Goal: Task Accomplishment & Management: Manage account settings

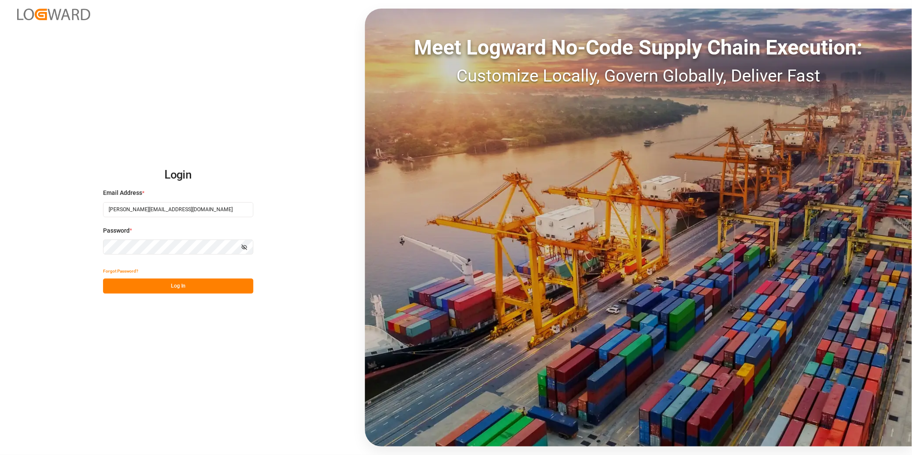
drag, startPoint x: 204, startPoint y: 284, endPoint x: 213, endPoint y: 282, distance: 10.2
click at [203, 284] on button "Log In" at bounding box center [178, 286] width 150 height 15
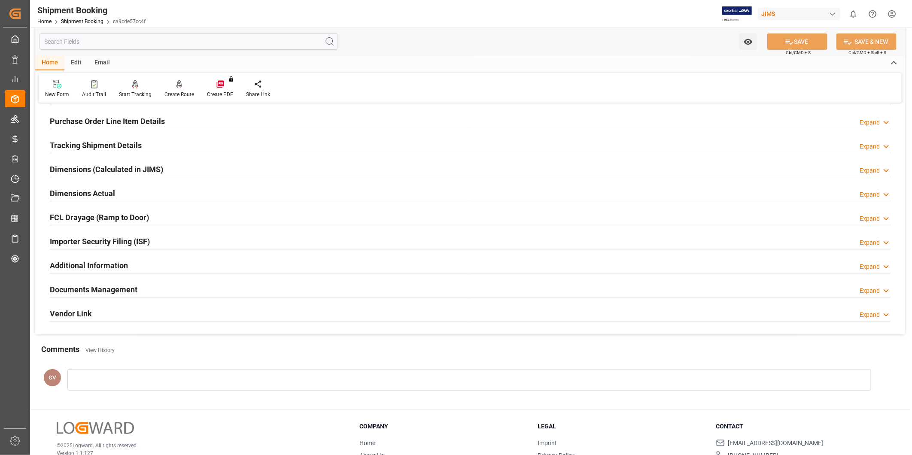
scroll to position [190, 0]
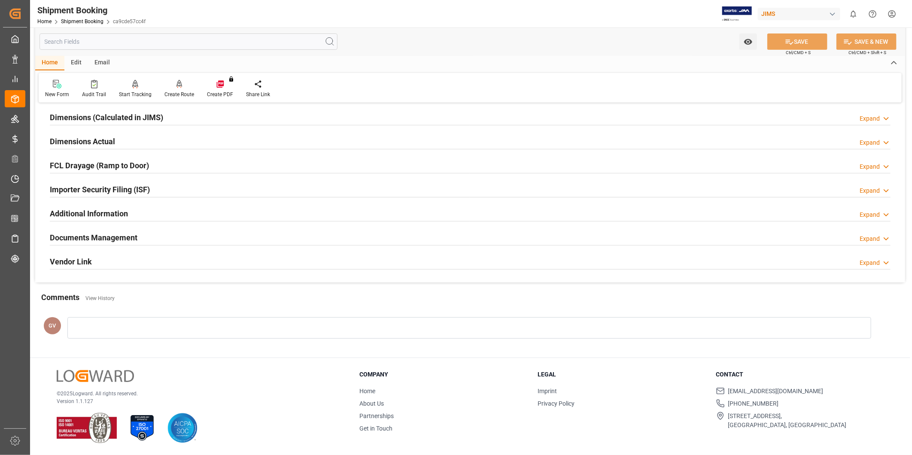
click at [150, 238] on div "Documents Management Expand" at bounding box center [470, 237] width 841 height 16
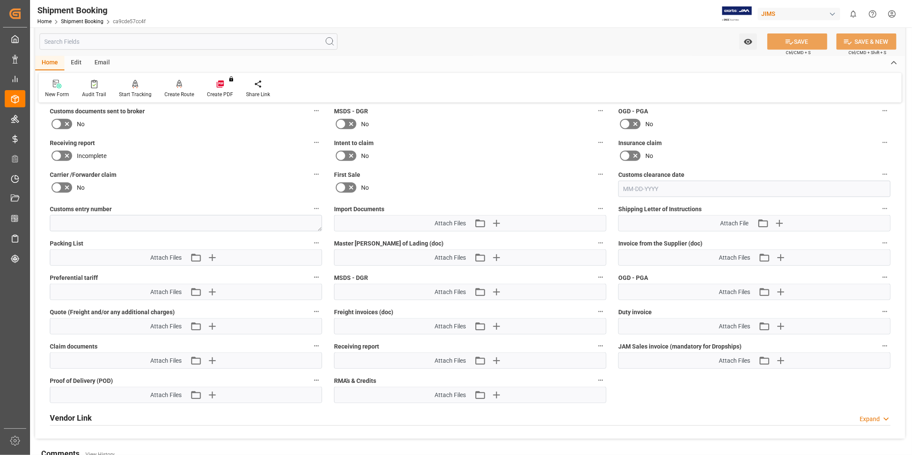
scroll to position [349, 0]
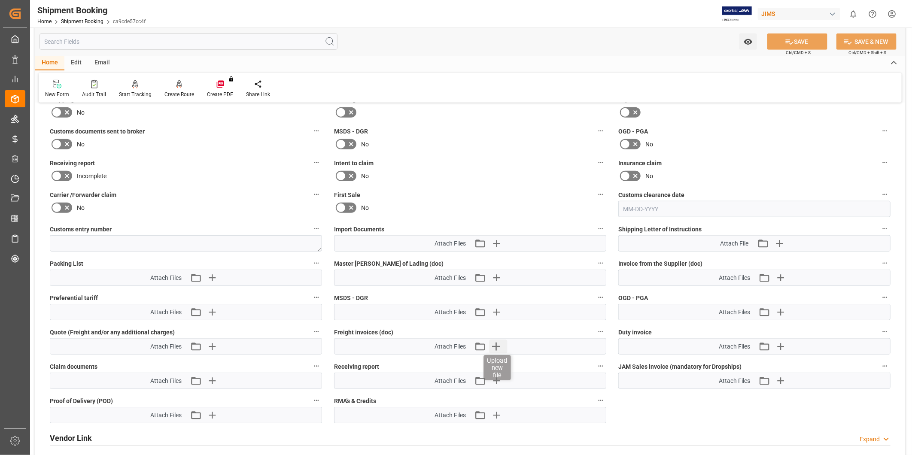
click at [491, 344] on icon "button" at bounding box center [497, 347] width 14 height 14
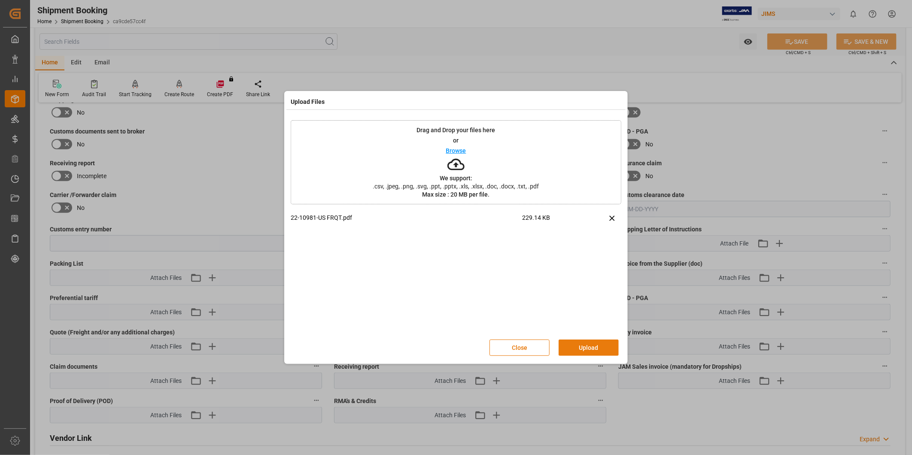
click at [610, 352] on button "Upload" at bounding box center [589, 348] width 60 height 16
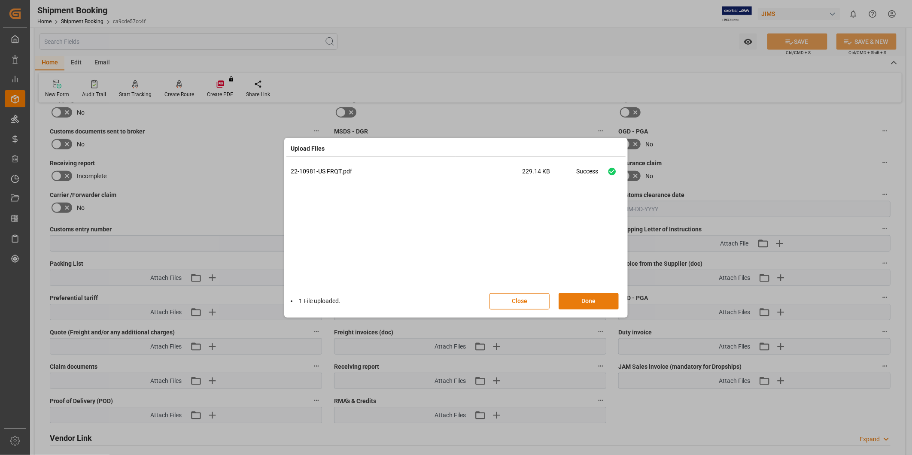
drag, startPoint x: 594, startPoint y: 305, endPoint x: 641, endPoint y: 265, distance: 62.1
click at [594, 305] on button "Done" at bounding box center [589, 301] width 60 height 16
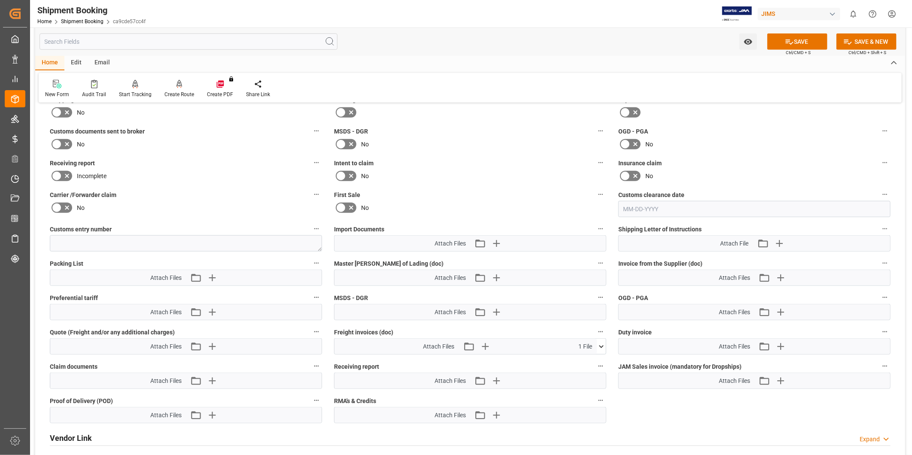
click at [767, 146] on div "No" at bounding box center [755, 144] width 272 height 14
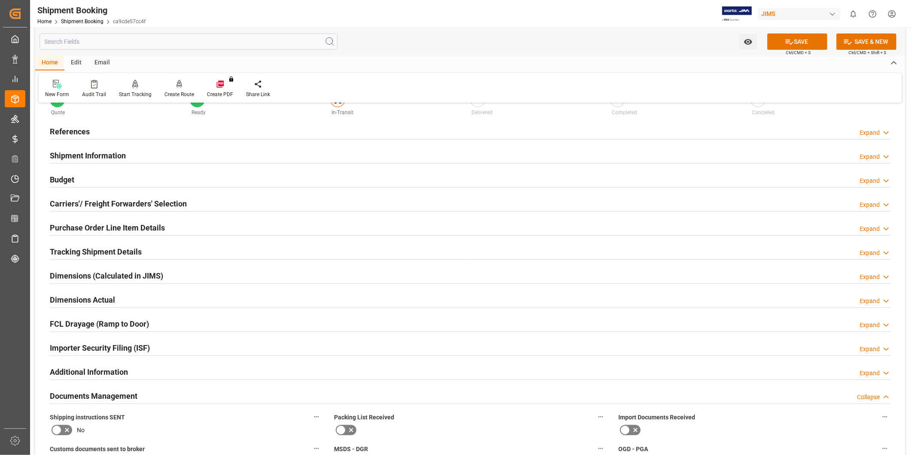
scroll to position [0, 0]
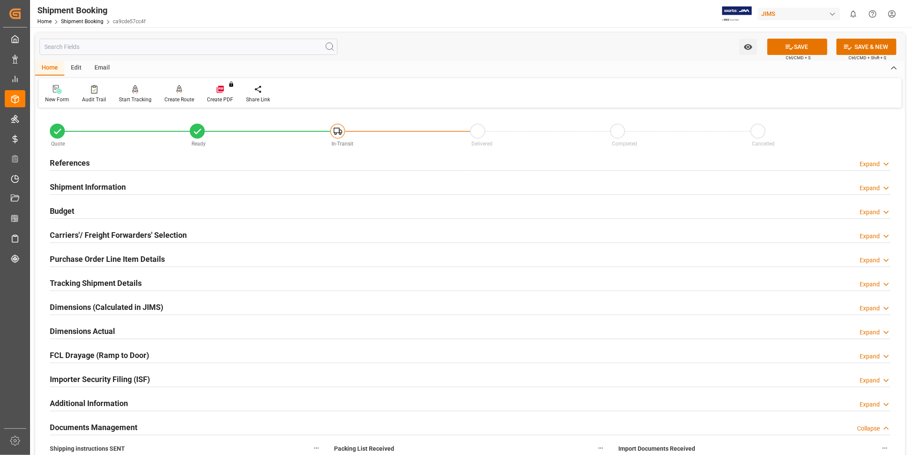
click at [405, 238] on div "Carriers'/ Freight Forwarders' Selection Expand" at bounding box center [470, 234] width 841 height 16
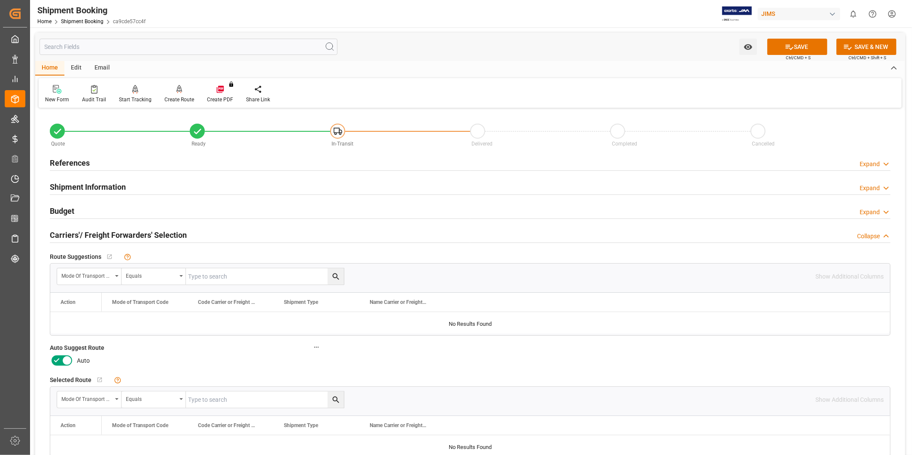
click at [62, 361] on icon at bounding box center [67, 361] width 10 height 10
click at [0, 0] on input "checkbox" at bounding box center [0, 0] width 0 height 0
click at [882, 165] on icon at bounding box center [886, 164] width 9 height 9
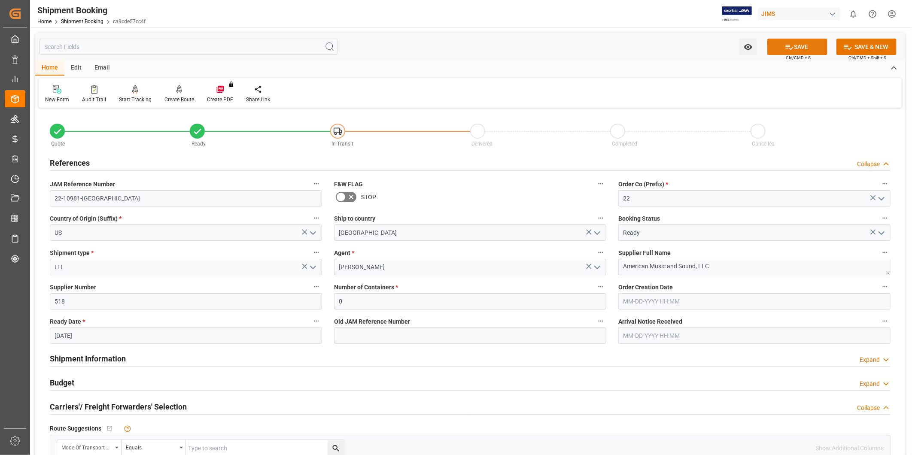
click at [800, 48] on button "SAVE" at bounding box center [798, 47] width 60 height 16
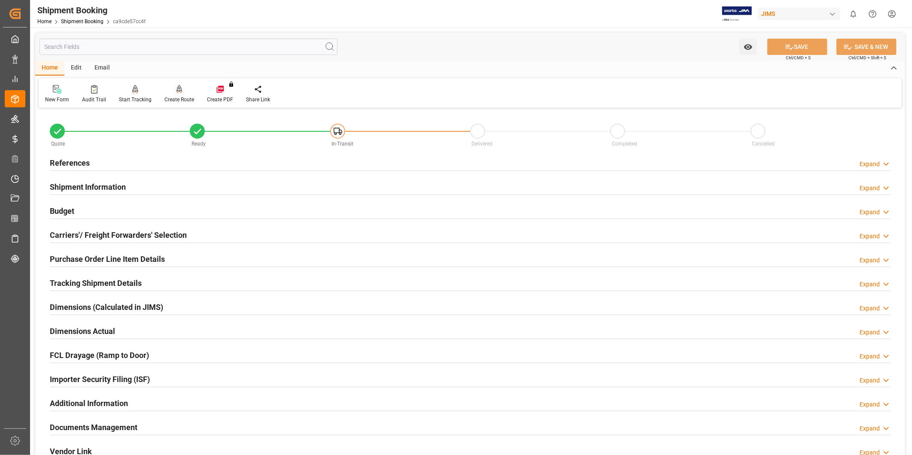
click at [183, 97] on div "Create Route" at bounding box center [180, 100] width 30 height 8
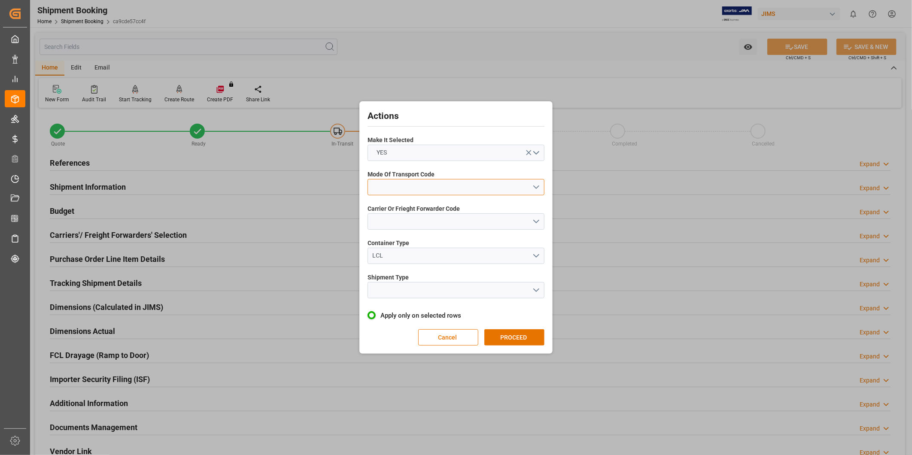
click at [440, 186] on button "open menu" at bounding box center [456, 187] width 177 height 16
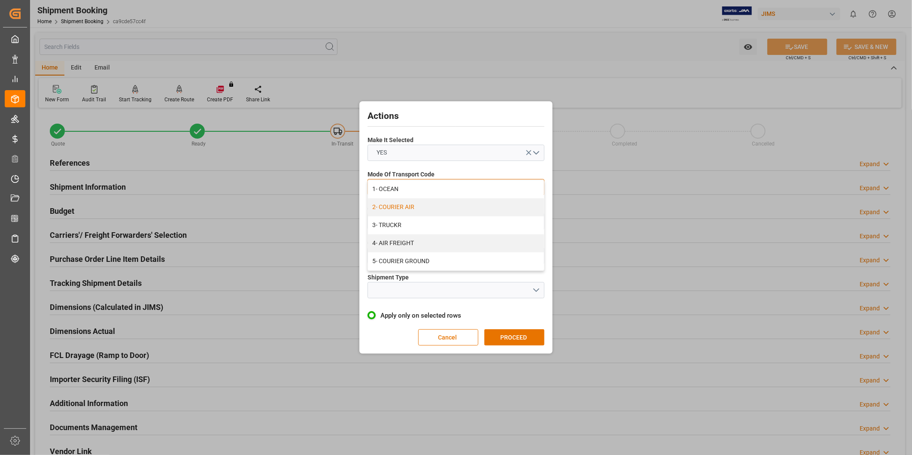
click at [431, 203] on div "2- COURIER AIR" at bounding box center [456, 207] width 176 height 18
click at [418, 218] on button "open menu" at bounding box center [456, 221] width 177 height 16
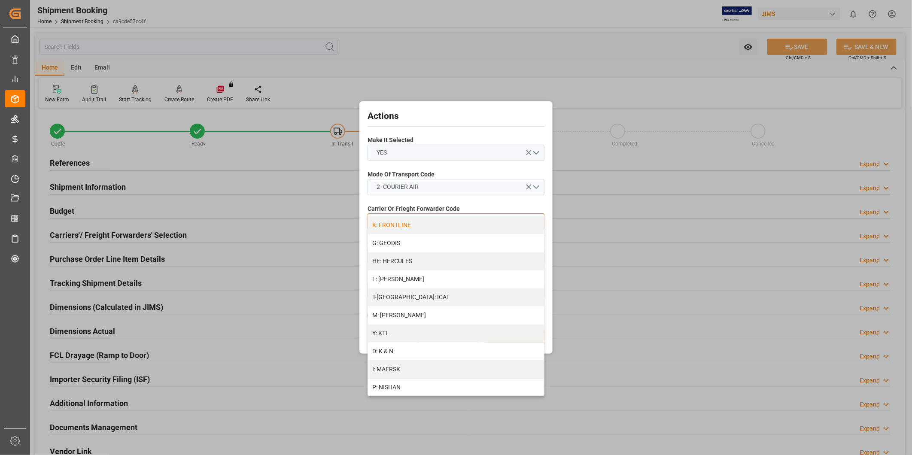
scroll to position [282, 0]
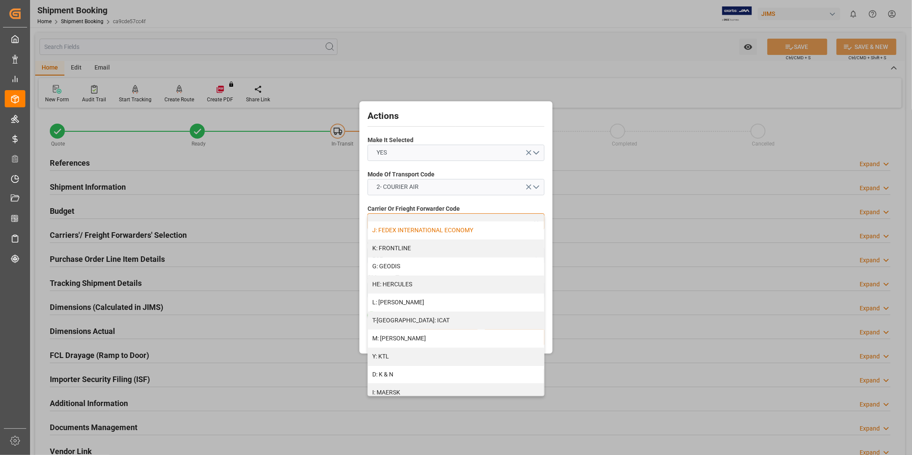
click at [419, 229] on div "J: FEDEX INTERNATIONAL ECONOMY" at bounding box center [456, 231] width 176 height 18
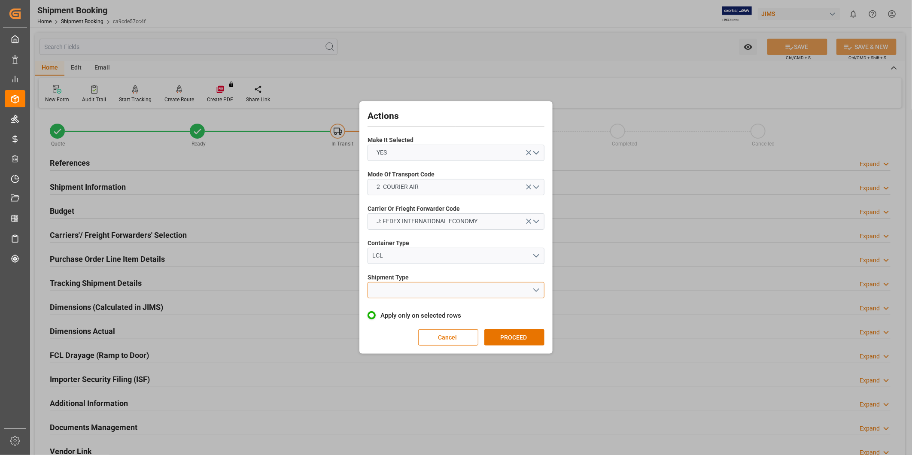
click at [402, 296] on button "open menu" at bounding box center [456, 290] width 177 height 16
click at [397, 297] on div "LTL" at bounding box center [456, 292] width 176 height 18
click at [509, 338] on button "PROCEED" at bounding box center [515, 337] width 60 height 16
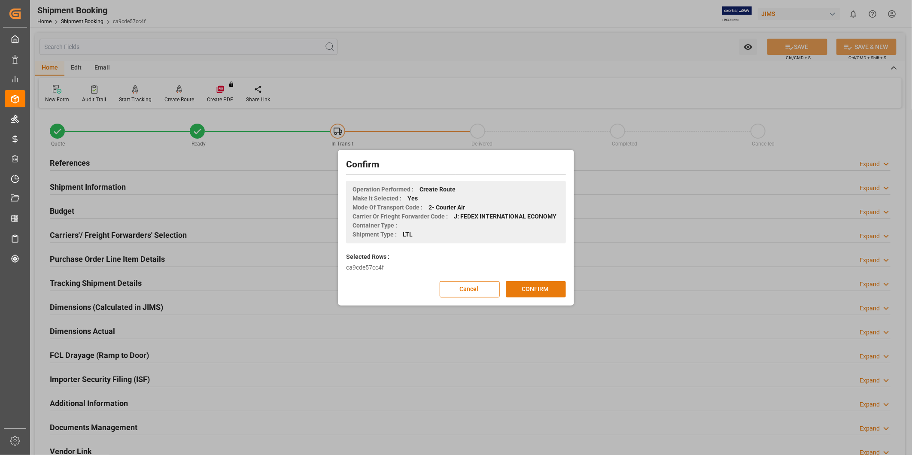
click at [529, 293] on button "CONFIRM" at bounding box center [536, 289] width 60 height 16
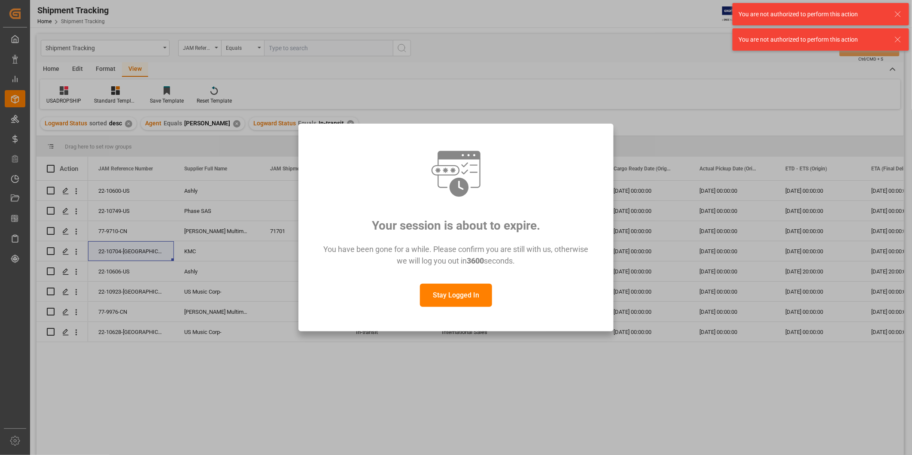
click at [453, 288] on button "Stay Logged In" at bounding box center [456, 295] width 72 height 23
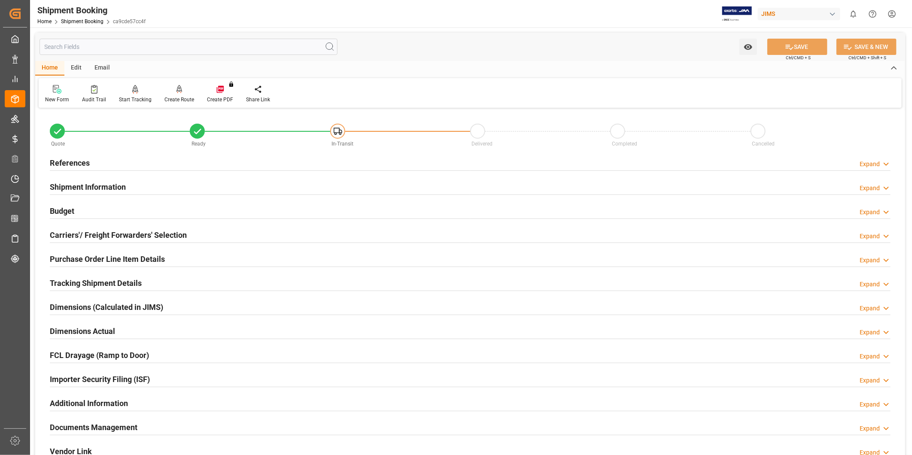
click at [99, 280] on h2 "Tracking Shipment Details" at bounding box center [96, 283] width 92 height 12
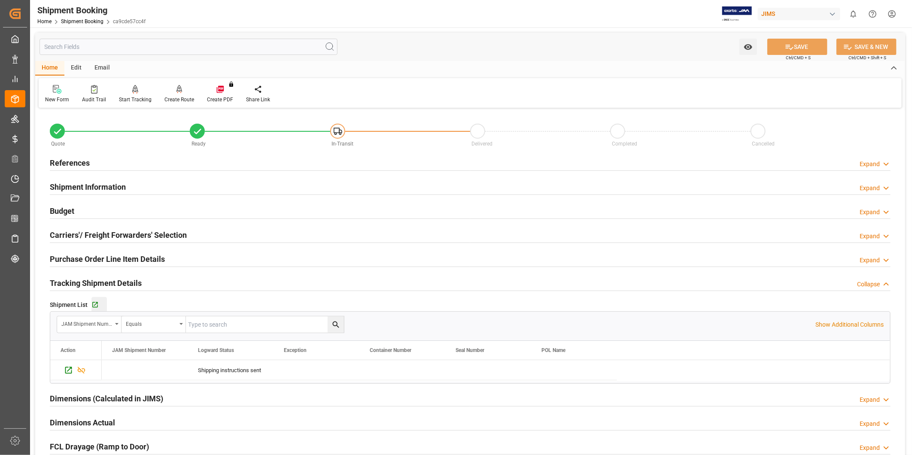
click at [99, 305] on div "Go to Shipment Tracking Grid" at bounding box center [98, 305] width 15 height 7
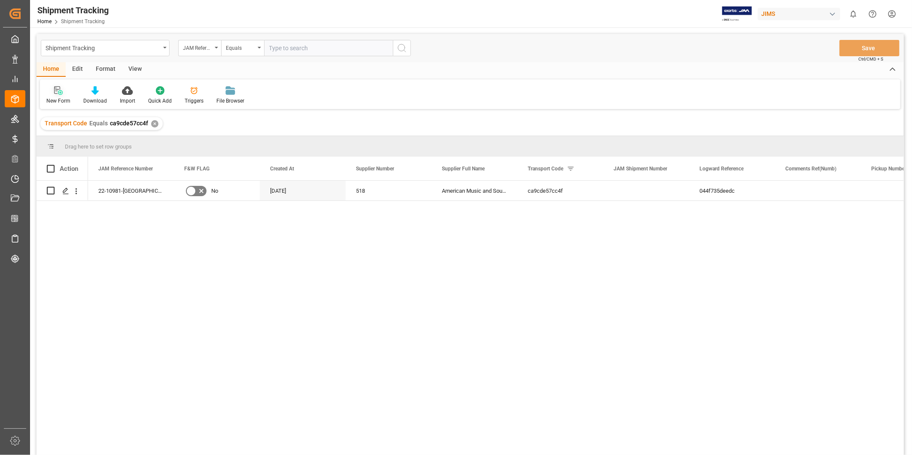
click at [57, 101] on div "New Form" at bounding box center [58, 101] width 24 height 8
click at [127, 67] on div "View" at bounding box center [135, 69] width 26 height 15
click at [54, 99] on div "Default" at bounding box center [54, 101] width 17 height 8
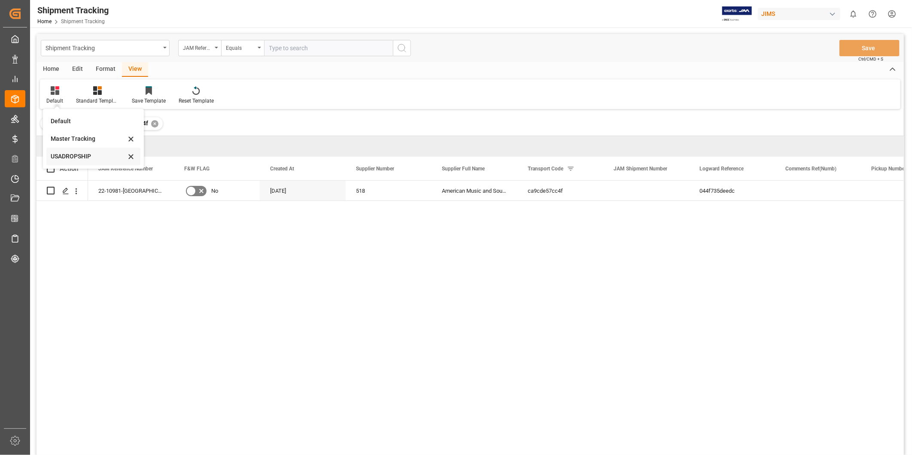
click at [67, 153] on div "USADROPSHIP" at bounding box center [88, 156] width 75 height 9
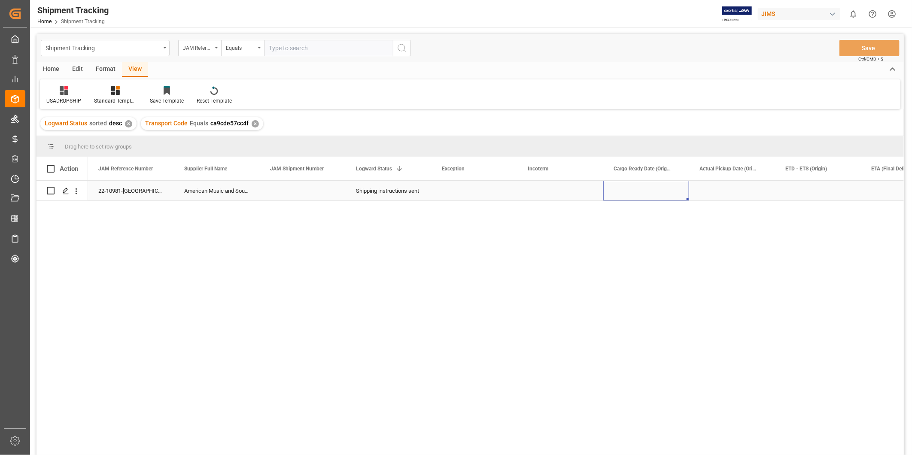
click at [610, 183] on div "Press SPACE to select this row." at bounding box center [647, 191] width 86 height 20
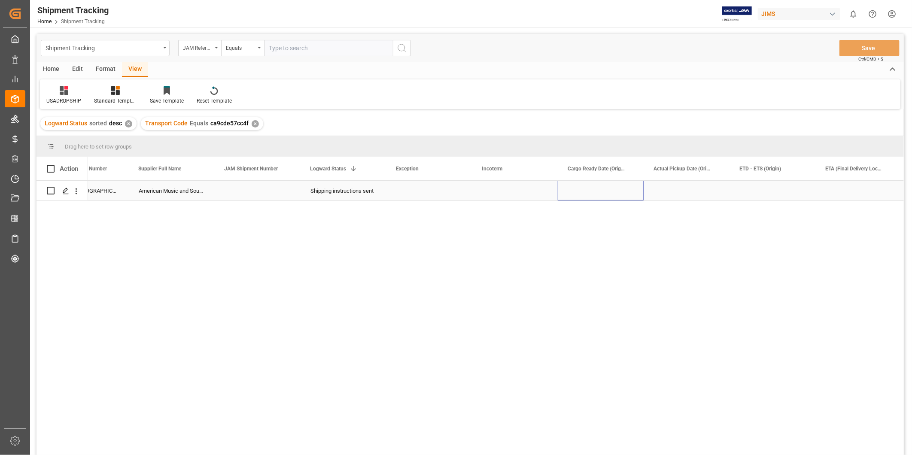
click at [608, 192] on div "Press SPACE to select this row." at bounding box center [601, 191] width 86 height 20
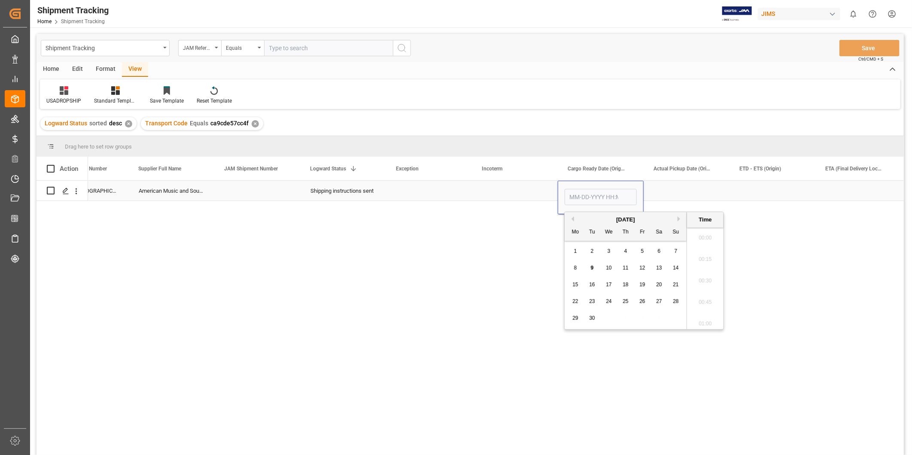
scroll to position [1205, 0]
click at [591, 271] on span "9" at bounding box center [592, 268] width 3 height 6
type input "09-09-2025 00:00"
click at [698, 190] on div "Press SPACE to select this row." at bounding box center [687, 191] width 86 height 20
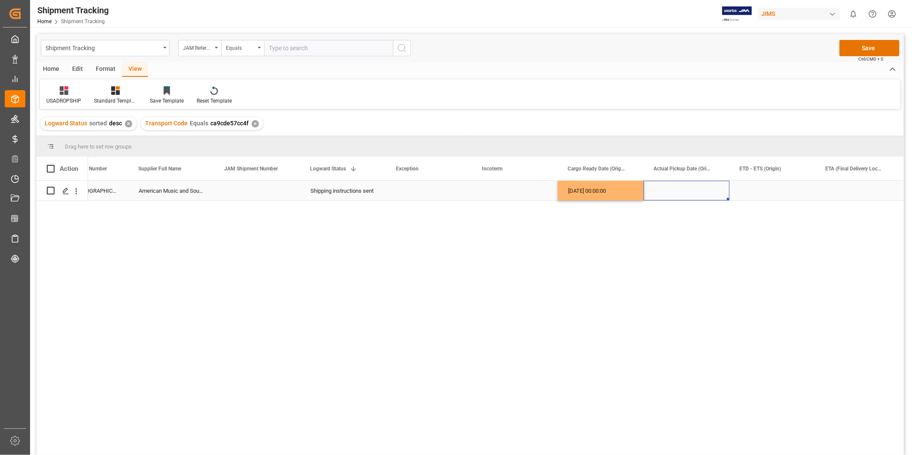
click at [611, 188] on div "09-09-2025 00:00:00" at bounding box center [601, 191] width 86 height 20
click at [774, 192] on div "Press SPACE to select this row." at bounding box center [773, 191] width 86 height 20
click at [852, 187] on div "Press SPACE to select this row." at bounding box center [859, 191] width 86 height 20
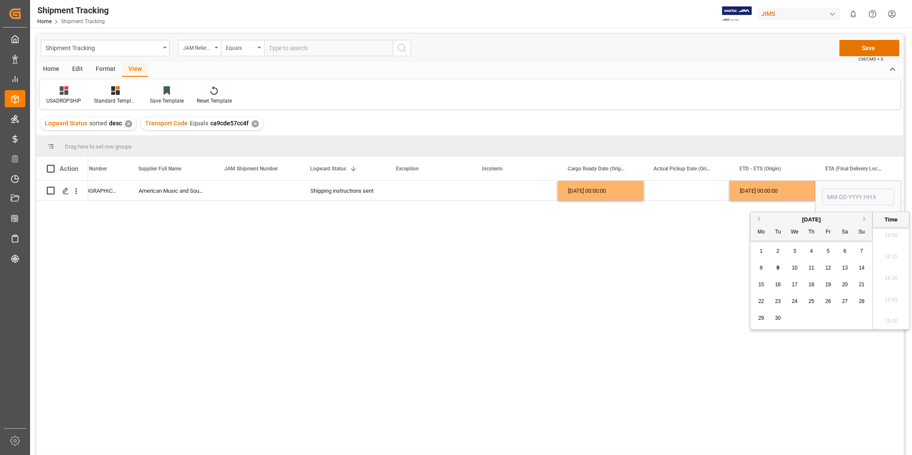
click at [827, 285] on span "19" at bounding box center [829, 285] width 6 height 6
click at [844, 286] on span "20" at bounding box center [845, 285] width 6 height 6
type input "09-20-2025 00:00"
click at [894, 199] on input "09-20-2025 00:00" at bounding box center [859, 197] width 72 height 16
click at [898, 193] on div "09-20-2025 00:00" at bounding box center [859, 198] width 86 height 34
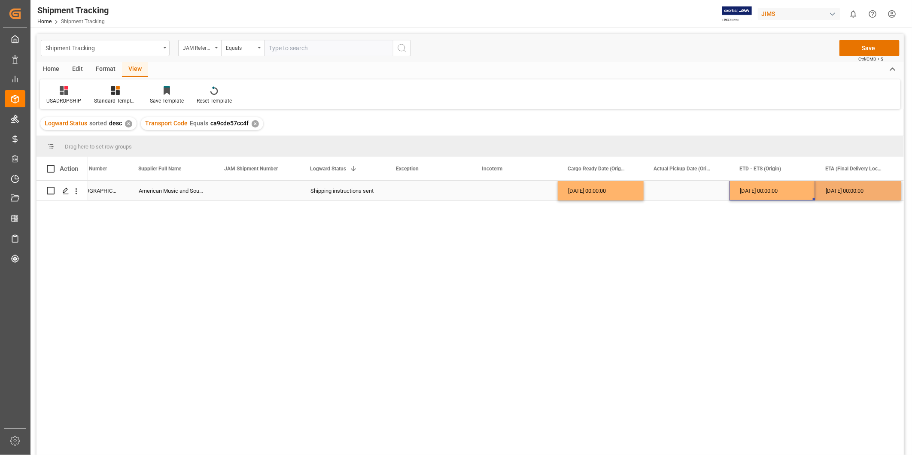
click at [793, 189] on div "09-09-2025 00:00:00" at bounding box center [773, 191] width 86 height 20
click at [868, 45] on button "Save" at bounding box center [870, 48] width 60 height 16
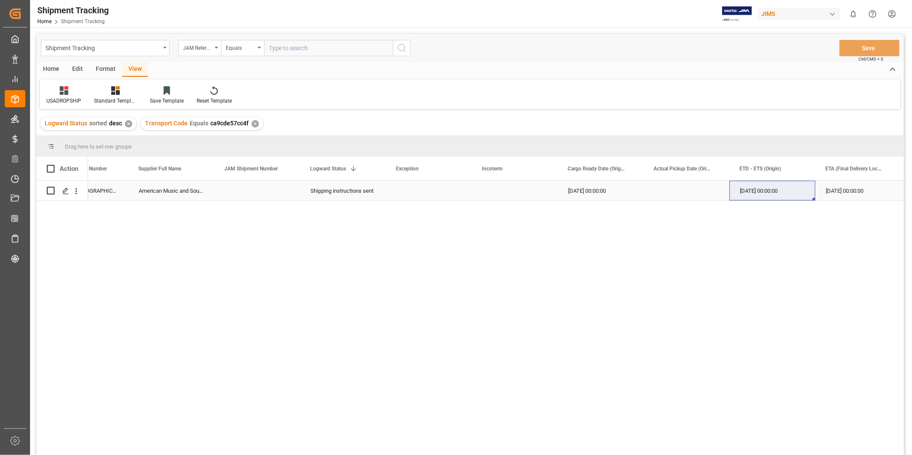
click at [432, 189] on div "Press SPACE to select this row." at bounding box center [429, 191] width 86 height 20
click at [436, 188] on div "Press SPACE to select this row." at bounding box center [429, 191] width 86 height 20
click at [460, 195] on icon "open menu" at bounding box center [456, 196] width 10 height 10
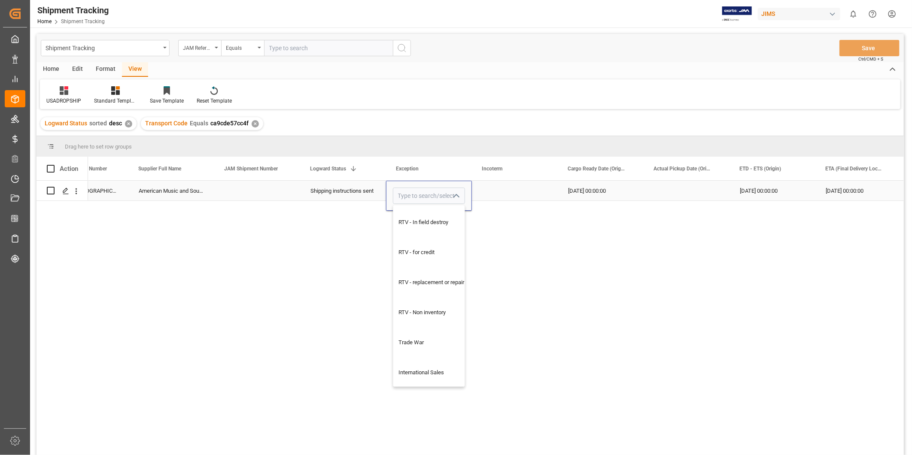
scroll to position [663, 0]
click at [456, 273] on div "RTV - replacement or repair" at bounding box center [434, 281] width 82 height 30
type input "RTV - replacement or repair"
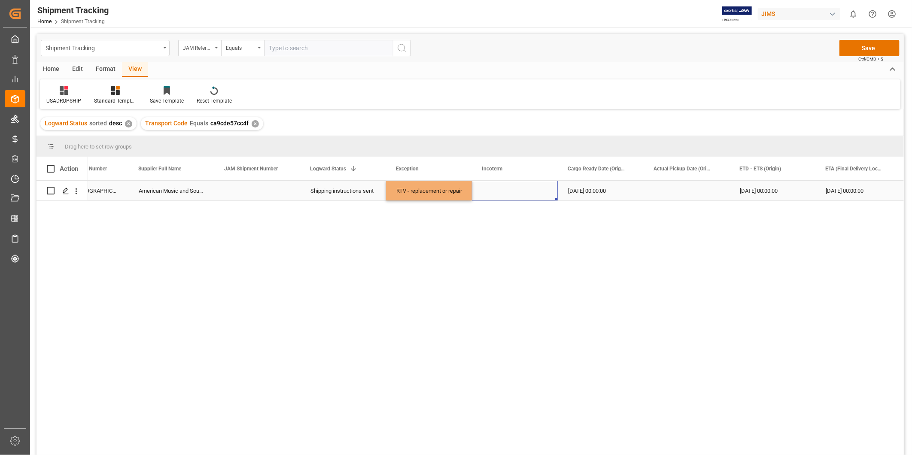
click at [533, 196] on div "Press SPACE to select this row." at bounding box center [515, 191] width 86 height 20
click at [874, 47] on button "Save" at bounding box center [870, 48] width 60 height 16
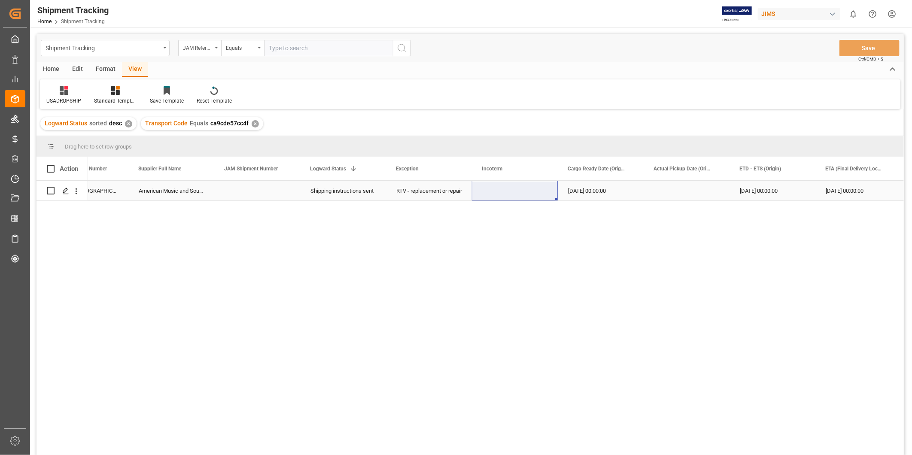
click at [644, 188] on div "Press SPACE to select this row." at bounding box center [687, 191] width 86 height 20
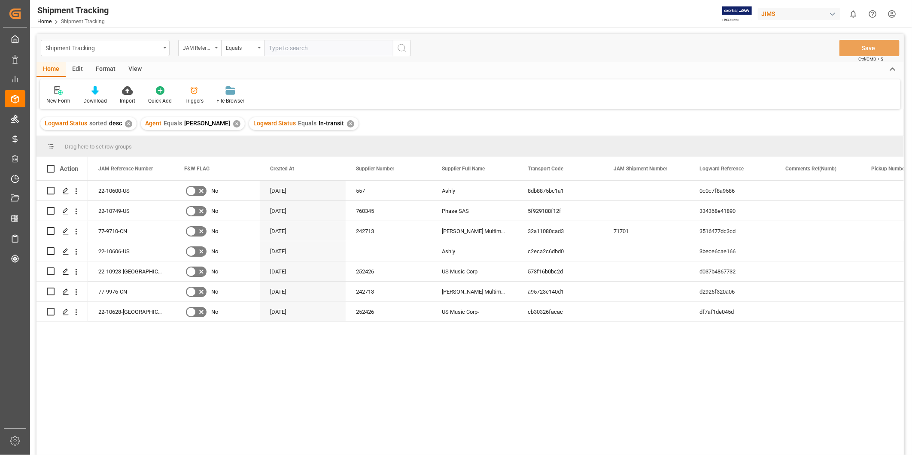
click at [599, 384] on div "22-10600-US No [DATE] 557 Ashly 8db8875bc1a1 0c0c7f8a9586 In-transit 22-10749-U…" at bounding box center [496, 321] width 816 height 280
click at [290, 394] on div "22-10600-US No [DATE] 557 Ashly 8db8875bc1a1 0c0c7f8a9586 In-transit 22-10749-U…" at bounding box center [496, 321] width 816 height 280
click at [631, 415] on div "22-10600-US No [DATE] 557 Ashly 8db8875bc1a1 0c0c7f8a9586 In-transit 22-10749-U…" at bounding box center [496, 321] width 816 height 280
click at [347, 122] on div "✕" at bounding box center [350, 123] width 7 height 7
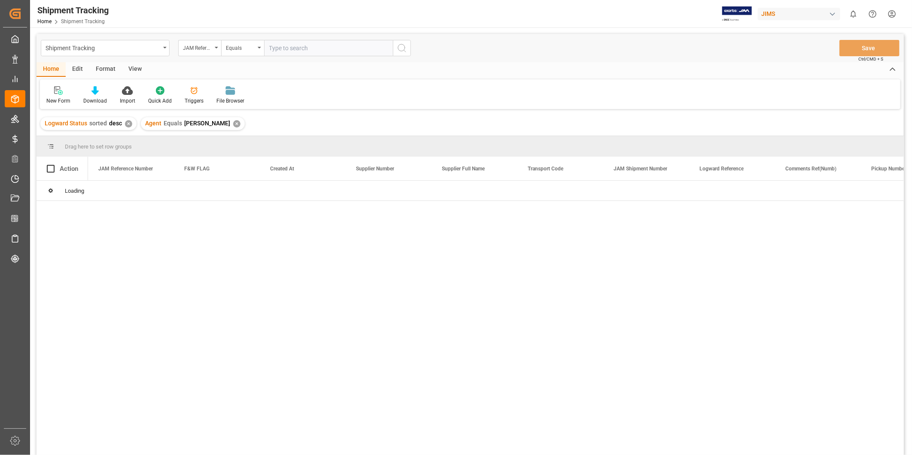
click at [233, 124] on div "✕" at bounding box center [236, 123] width 7 height 7
click at [128, 122] on div "✕" at bounding box center [128, 123] width 7 height 7
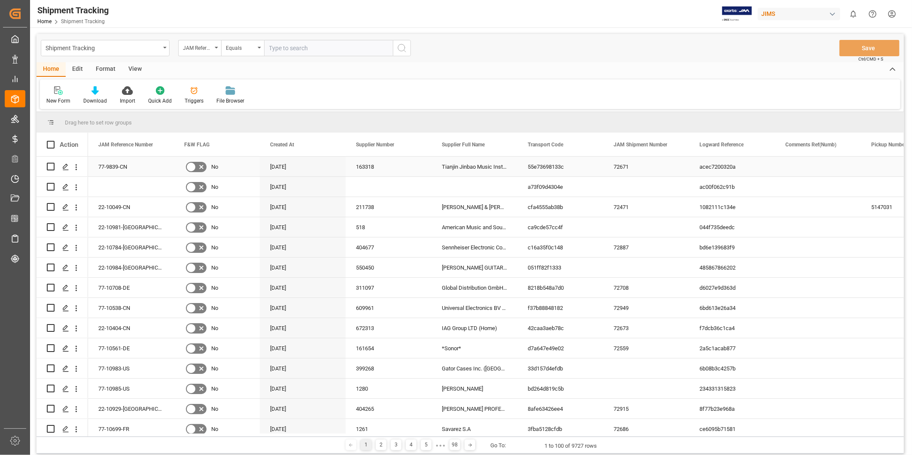
click at [672, 162] on div "72671" at bounding box center [647, 167] width 86 height 20
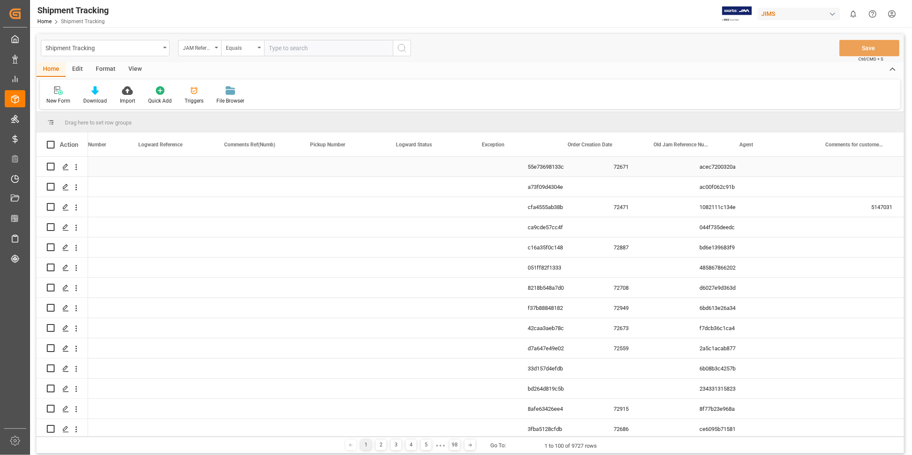
scroll to position [0, 561]
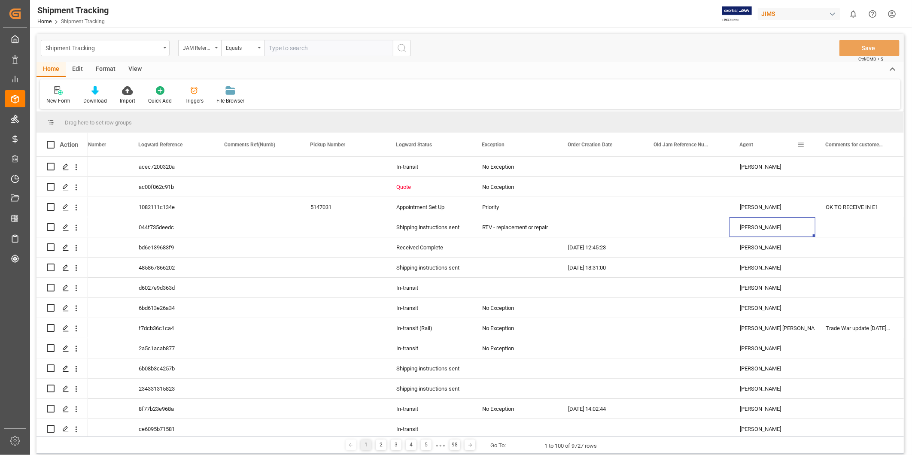
click at [797, 146] on span at bounding box center [801, 145] width 8 height 8
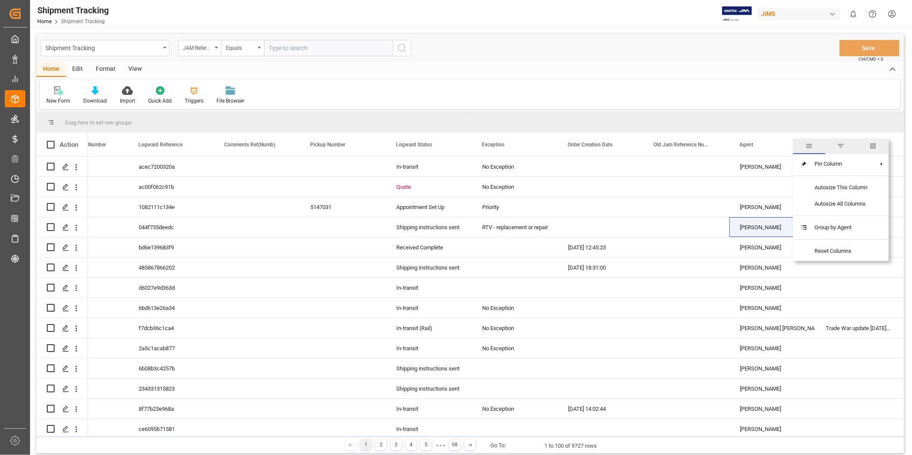
click at [848, 147] on span "filter" at bounding box center [842, 146] width 32 height 15
click at [839, 190] on input "Filter Value" at bounding box center [841, 191] width 84 height 17
type input "[PERSON_NAME]"
click at [847, 214] on button "Apply" at bounding box center [852, 217] width 16 height 9
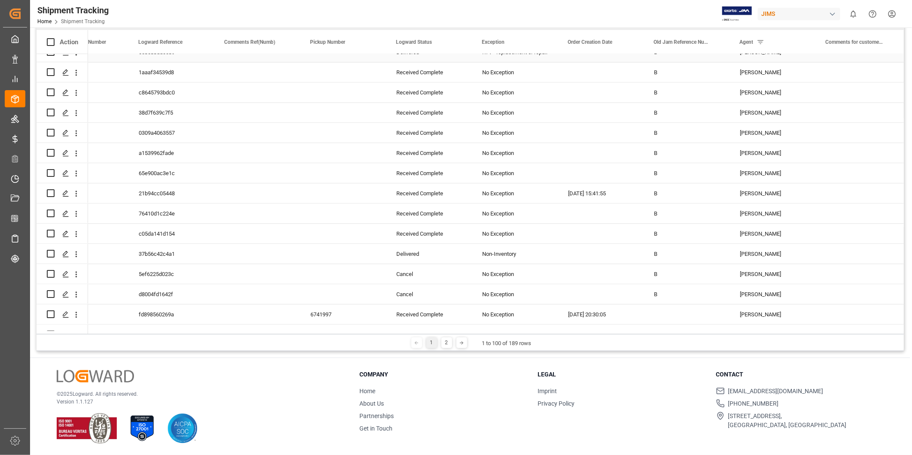
scroll to position [1273, 0]
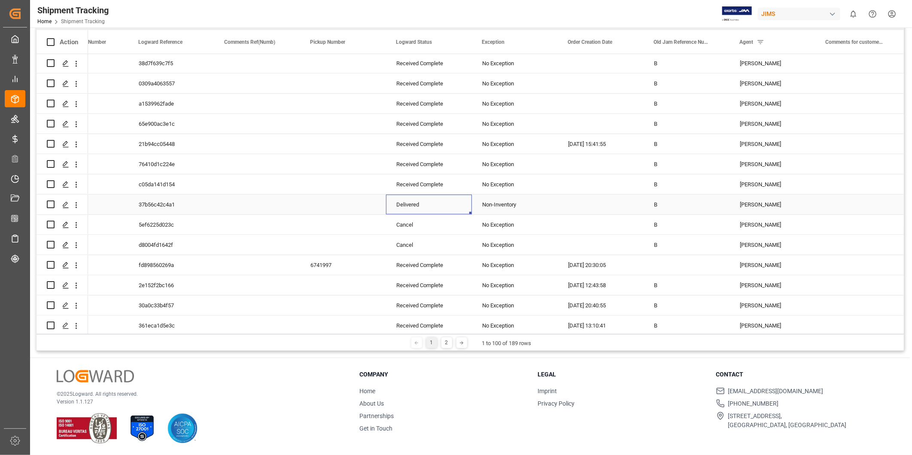
click at [437, 203] on div "Delivered" at bounding box center [428, 205] width 65 height 20
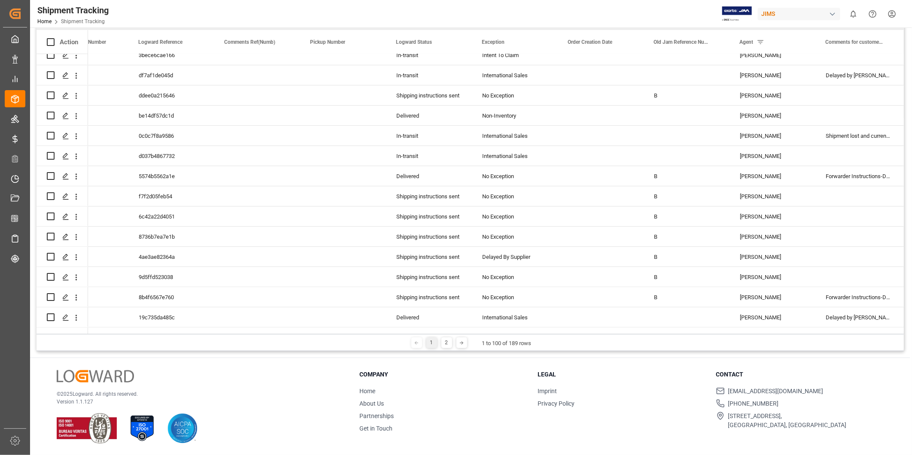
scroll to position [0, 0]
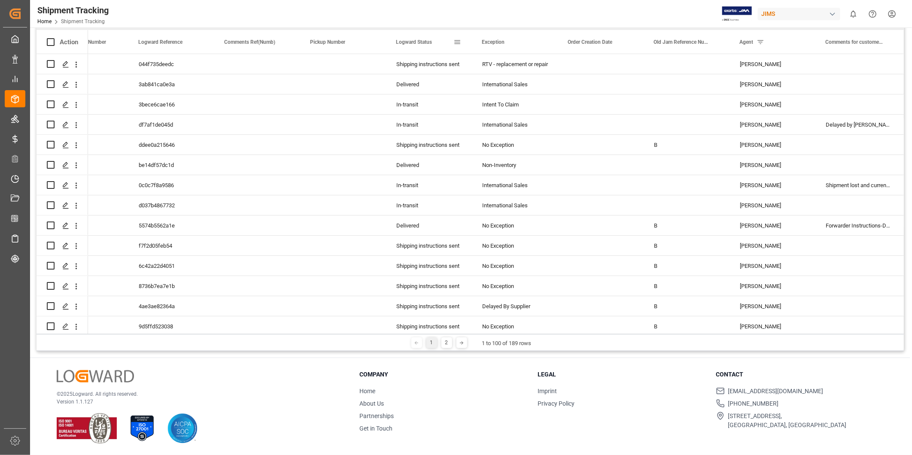
click at [456, 40] on span at bounding box center [458, 42] width 8 height 8
click at [488, 82] on input "Filter Value" at bounding box center [497, 88] width 84 height 17
type input "Delivered"
click at [510, 115] on button "Apply" at bounding box center [508, 115] width 16 height 9
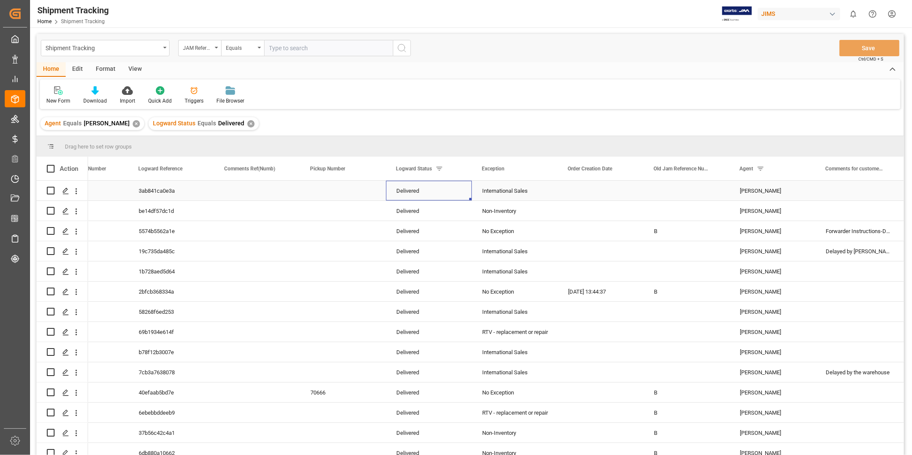
click at [418, 190] on div "Delivered" at bounding box center [428, 191] width 65 height 20
click at [434, 189] on div "Delivered" at bounding box center [428, 191] width 65 height 20
click at [536, 97] on div "New Form Download Import Quick Add Triggers File Browser" at bounding box center [470, 94] width 861 height 30
click at [637, 237] on div "Press SPACE to select this row." at bounding box center [601, 231] width 86 height 20
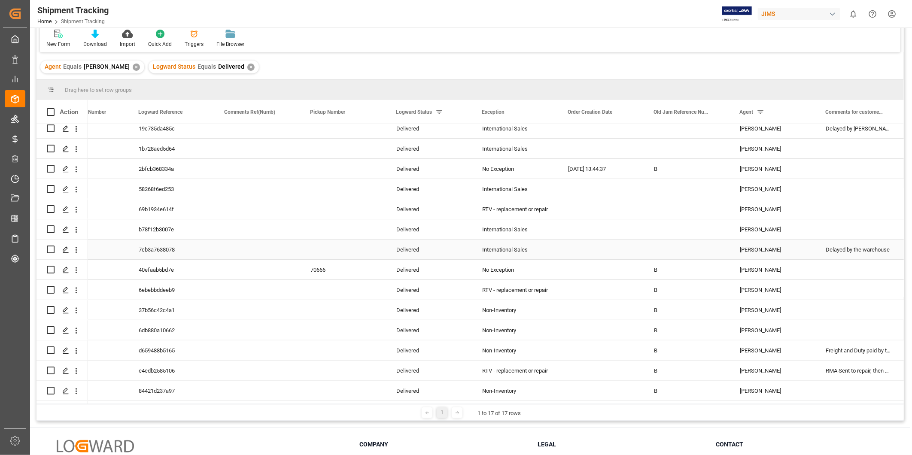
scroll to position [79, 0]
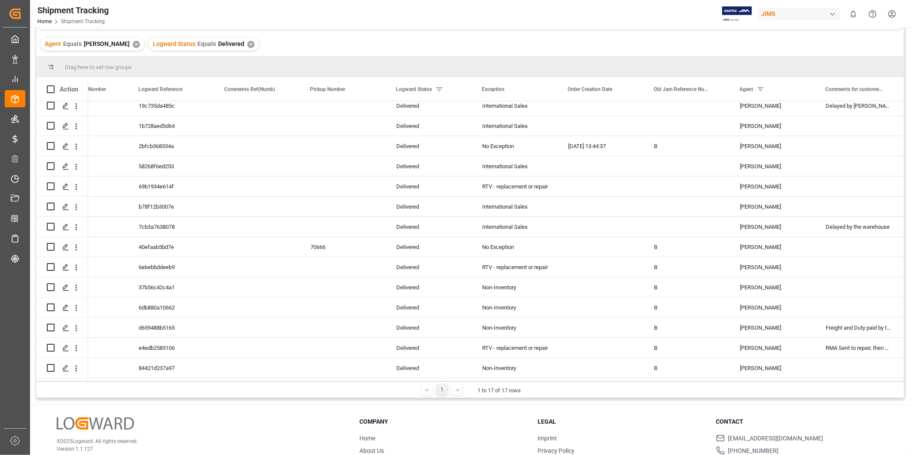
click at [457, 392] on div at bounding box center [457, 390] width 11 height 11
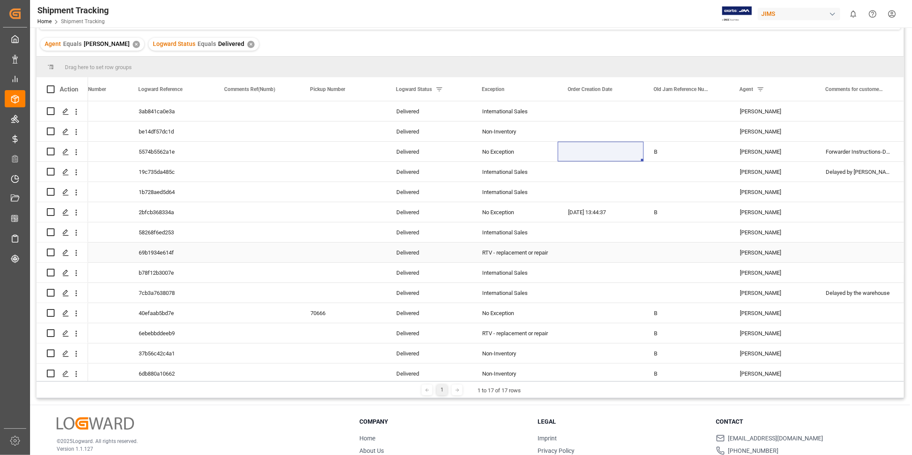
click at [413, 256] on div "Delivered" at bounding box center [428, 253] width 65 height 20
click at [442, 252] on div "Delivered" at bounding box center [428, 253] width 65 height 20
click at [456, 258] on icon "open menu" at bounding box center [456, 258] width 10 height 10
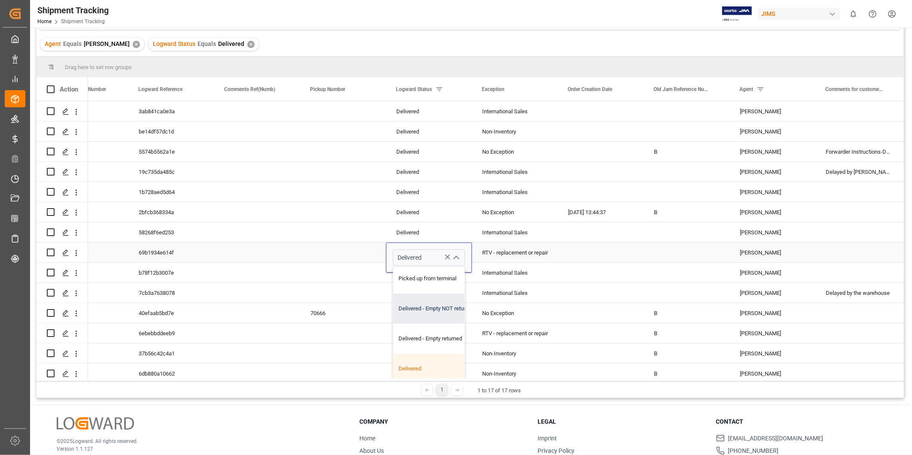
scroll to position [223, 0]
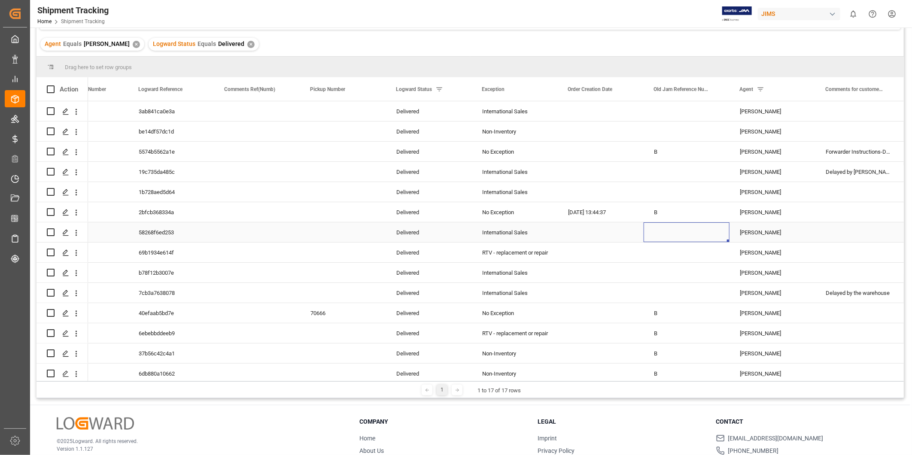
click at [661, 235] on div "Press SPACE to select this row." at bounding box center [687, 233] width 86 height 20
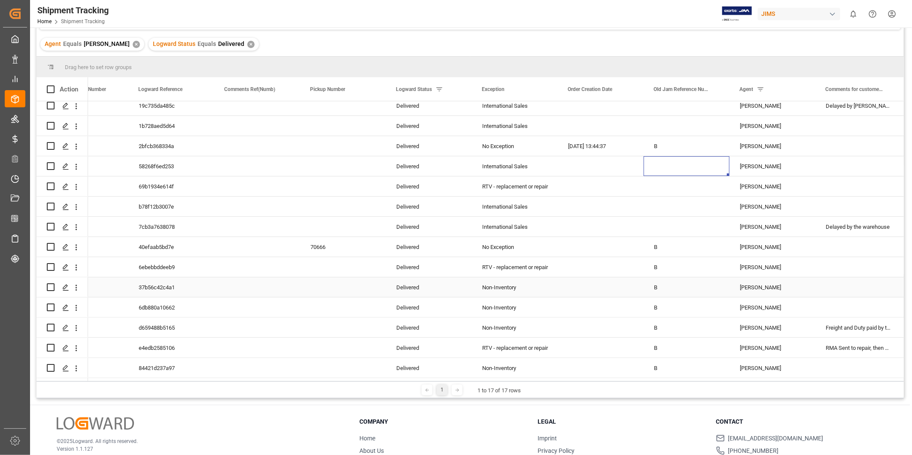
scroll to position [0, 0]
